Goal: Consume media (video, audio)

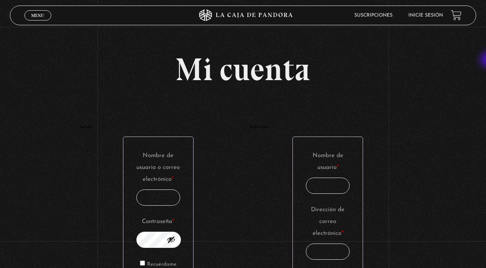
type input "[EMAIL_ADDRESS][DOMAIN_NAME]"
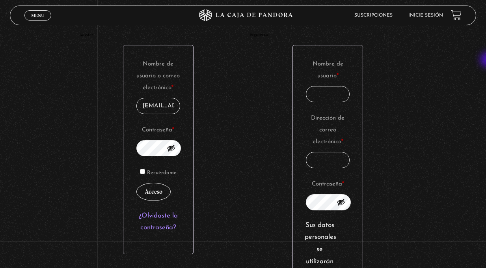
scroll to position [103, 0]
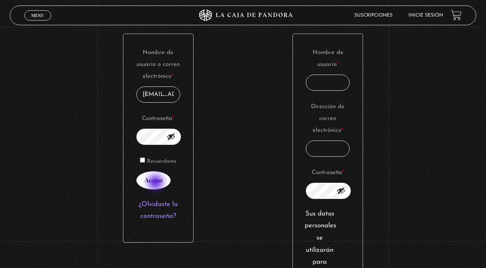
click at [156, 183] on button "Acceso" at bounding box center [153, 180] width 34 height 18
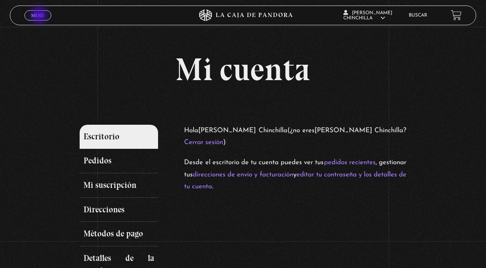
click at [40, 16] on span "Menu" at bounding box center [37, 15] width 13 height 5
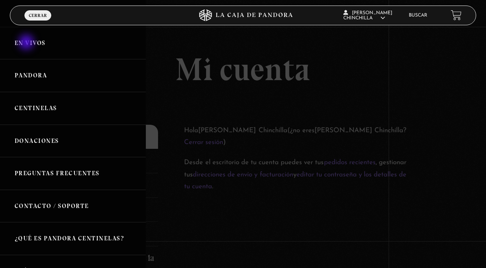
click at [27, 43] on link "En vivos" at bounding box center [73, 43] width 146 height 33
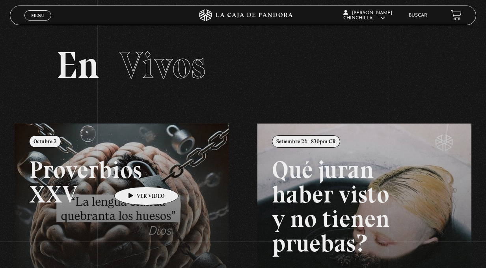
click at [134, 175] on link at bounding box center [258, 257] width 486 height 268
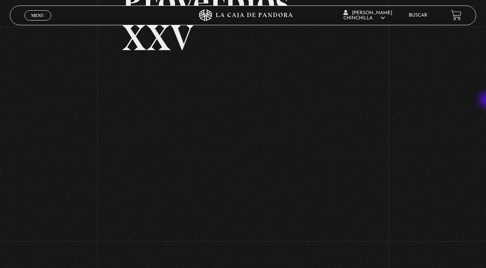
scroll to position [87, 0]
